Goal: Ask a question: Seek information or help from site administrators or community

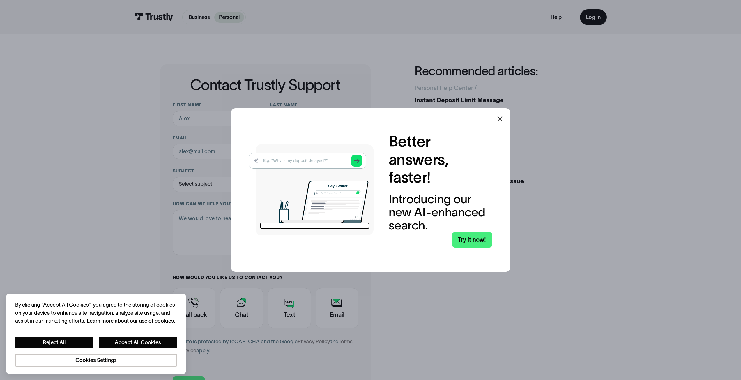
click at [502, 120] on icon at bounding box center [500, 118] width 7 height 7
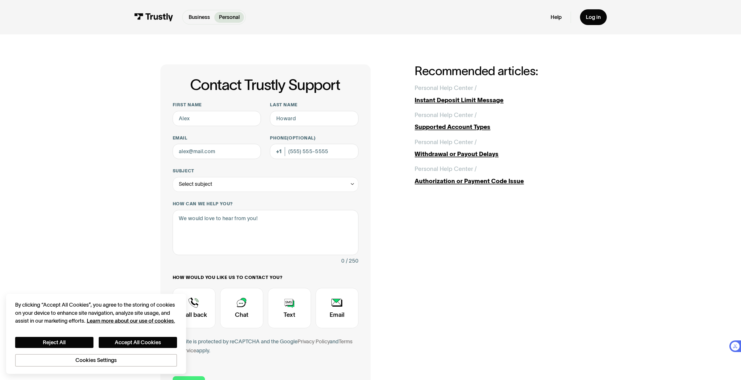
click at [446, 256] on div "Contact Trustly Support First name Last name Email Phone (Optional) Subject Sel…" at bounding box center [370, 233] width 420 height 339
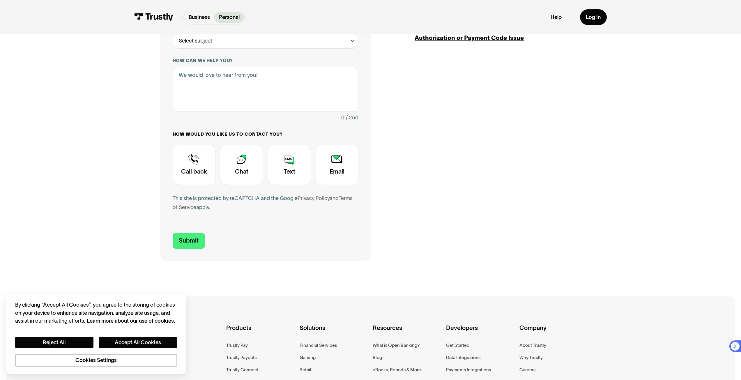
scroll to position [146, 0]
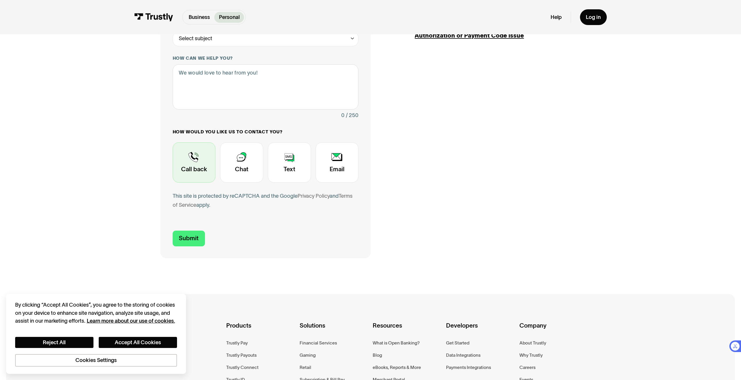
click at [197, 169] on div "Contact Trustly Support" at bounding box center [194, 162] width 43 height 40
click at [140, 338] on button "Accept All Cookies" at bounding box center [138, 342] width 78 height 11
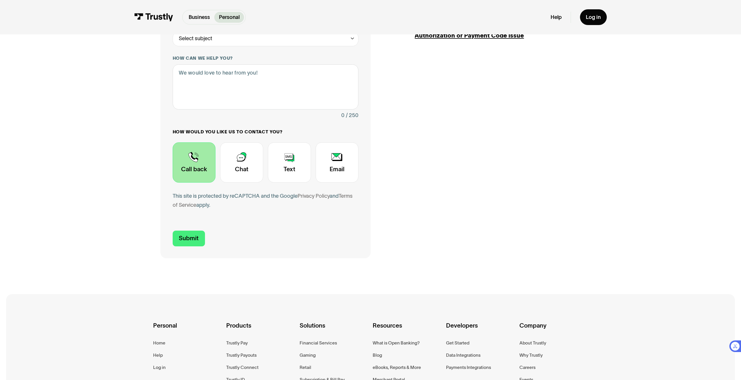
click at [183, 160] on div "Contact Trustly Support" at bounding box center [194, 162] width 43 height 40
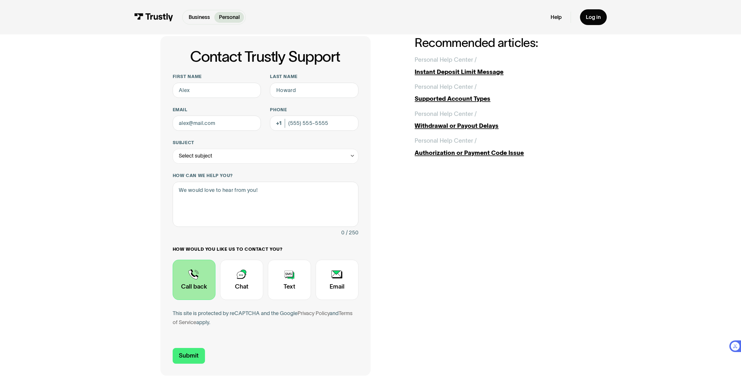
scroll to position [0, 0]
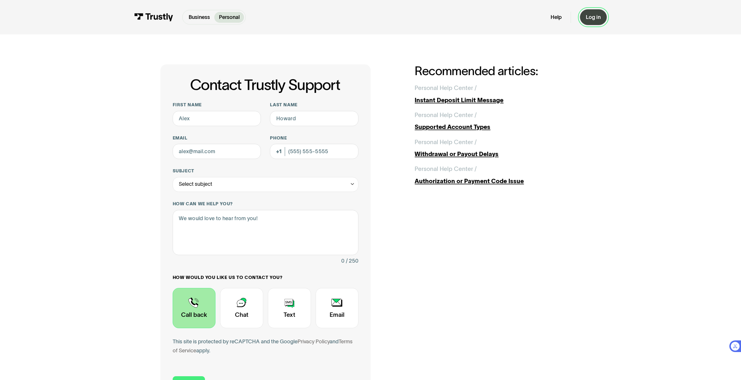
click at [592, 21] on div "Log in" at bounding box center [593, 17] width 15 height 7
click at [232, 116] on input "First name" at bounding box center [217, 118] width 89 height 15
type input "[PERSON_NAME]"
click at [320, 120] on input "Last name" at bounding box center [314, 118] width 89 height 15
type input "[PERSON_NAME]"
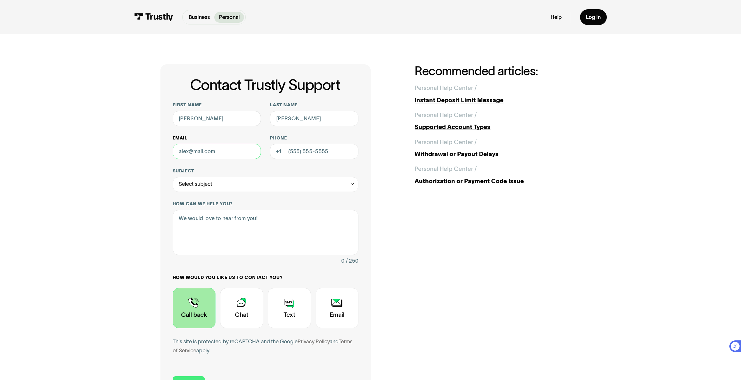
click at [230, 156] on input "Email" at bounding box center [217, 151] width 89 height 15
type input "[EMAIL_ADDRESS][DOMAIN_NAME]"
click at [290, 152] on input "Phone (Optional)" at bounding box center [314, 151] width 89 height 15
type input "[PHONE_NUMBER]"
click at [253, 180] on div "Select subject" at bounding box center [266, 184] width 186 height 15
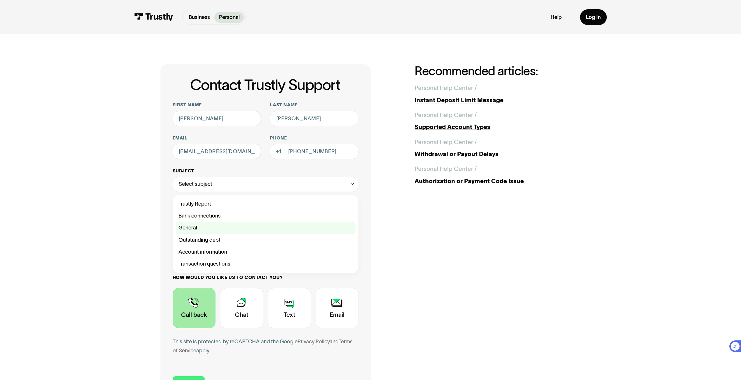
click at [210, 226] on div "Contact Trustly Support" at bounding box center [266, 228] width 180 height 12
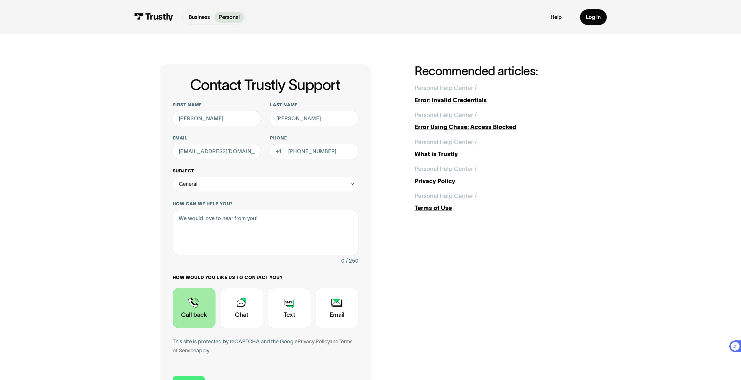
click at [201, 187] on div "General" at bounding box center [266, 184] width 186 height 15
click at [202, 203] on div "Contact Trustly Support" at bounding box center [266, 204] width 180 height 12
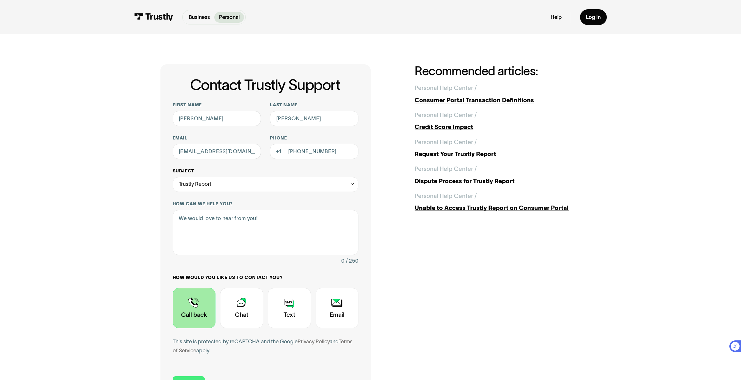
drag, startPoint x: 212, startPoint y: 186, endPoint x: 211, endPoint y: 195, distance: 9.7
click at [212, 188] on div "Trustly Report" at bounding box center [266, 184] width 186 height 15
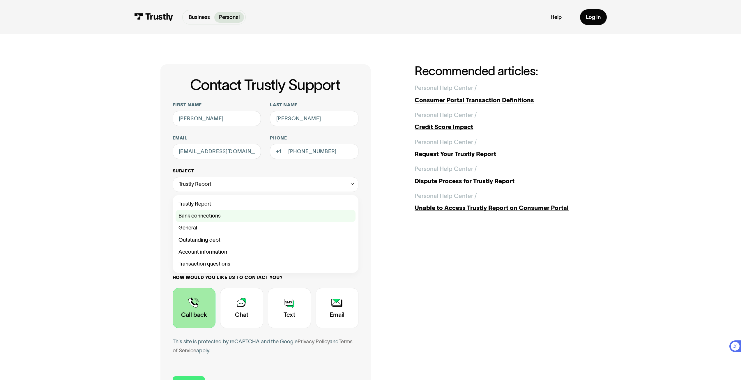
click at [211, 216] on div "Contact Trustly Support" at bounding box center [266, 216] width 180 height 12
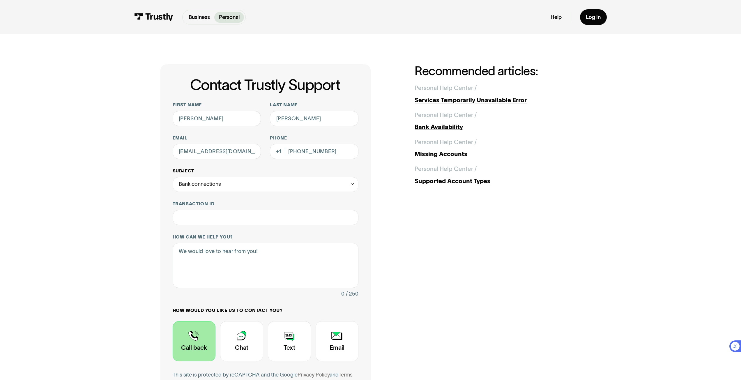
click at [211, 186] on div "Bank connections" at bounding box center [200, 184] width 42 height 9
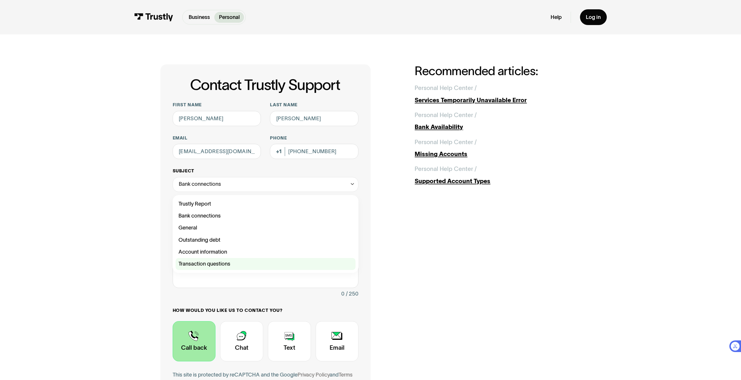
click at [210, 263] on div "Contact Trustly Support" at bounding box center [266, 264] width 180 height 12
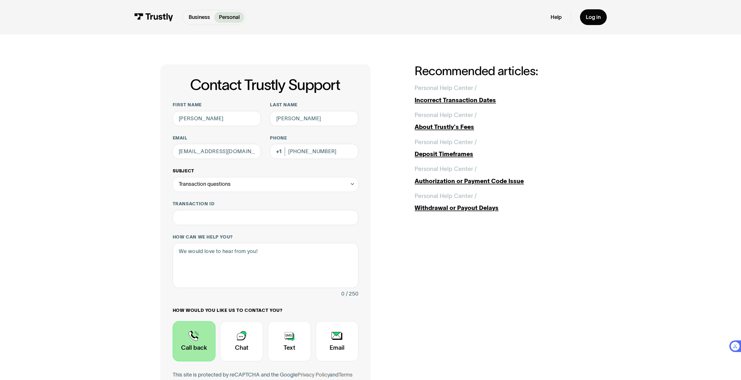
click at [211, 183] on div "Transaction questions" at bounding box center [205, 184] width 52 height 9
click at [211, 206] on div "Contact Trustly Support" at bounding box center [266, 204] width 180 height 12
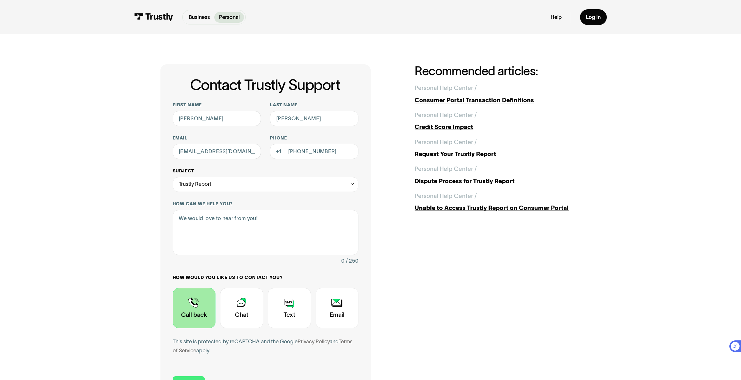
click at [211, 187] on div "Trustly Report" at bounding box center [266, 184] width 186 height 15
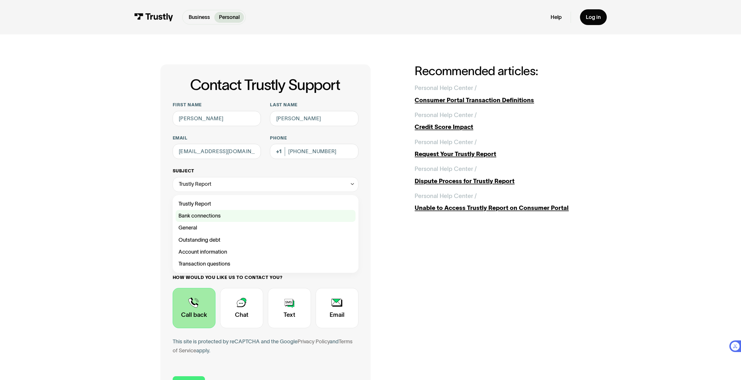
click at [210, 217] on div "Contact Trustly Support" at bounding box center [266, 216] width 180 height 12
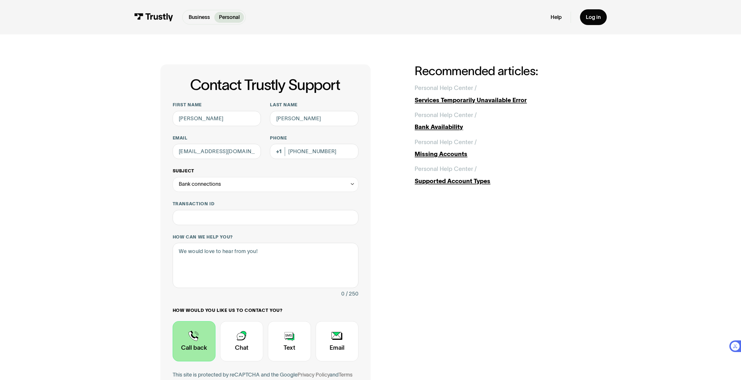
click at [211, 186] on div "Bank connections" at bounding box center [200, 184] width 42 height 9
click at [210, 230] on div "Contact Trustly Support" at bounding box center [266, 228] width 180 height 12
type input "*******"
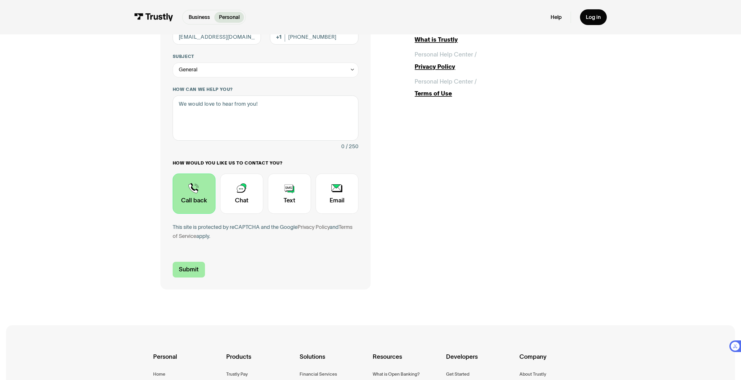
scroll to position [117, 0]
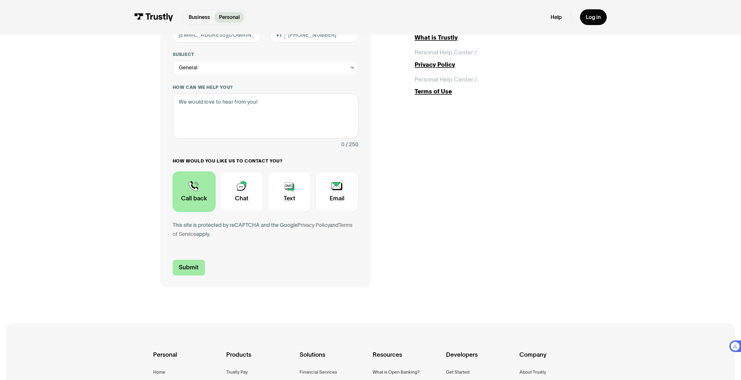
click at [189, 266] on input "Submit" at bounding box center [189, 268] width 32 height 16
click at [206, 104] on textarea "How can we help you?" at bounding box center [266, 115] width 186 height 45
type textarea "question about banking limit with merchant"
click at [195, 267] on input "Submit" at bounding box center [189, 268] width 32 height 16
type input "[PHONE_NUMBER]"
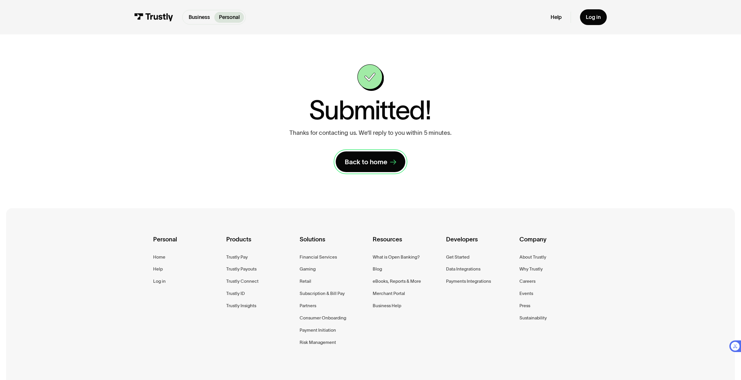
click at [374, 162] on div "Back to home" at bounding box center [366, 162] width 43 height 9
